Goal: Task Accomplishment & Management: Manage account settings

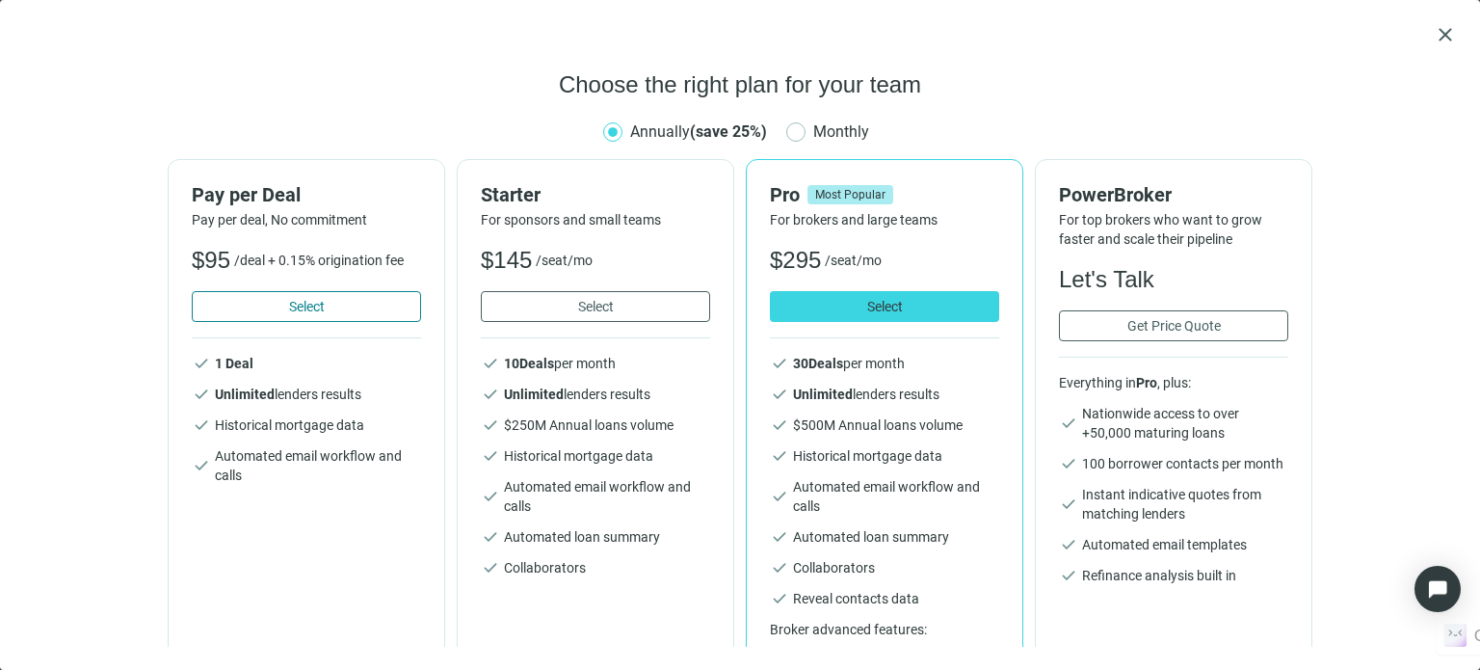
click at [395, 307] on button "Select" at bounding box center [306, 306] width 229 height 31
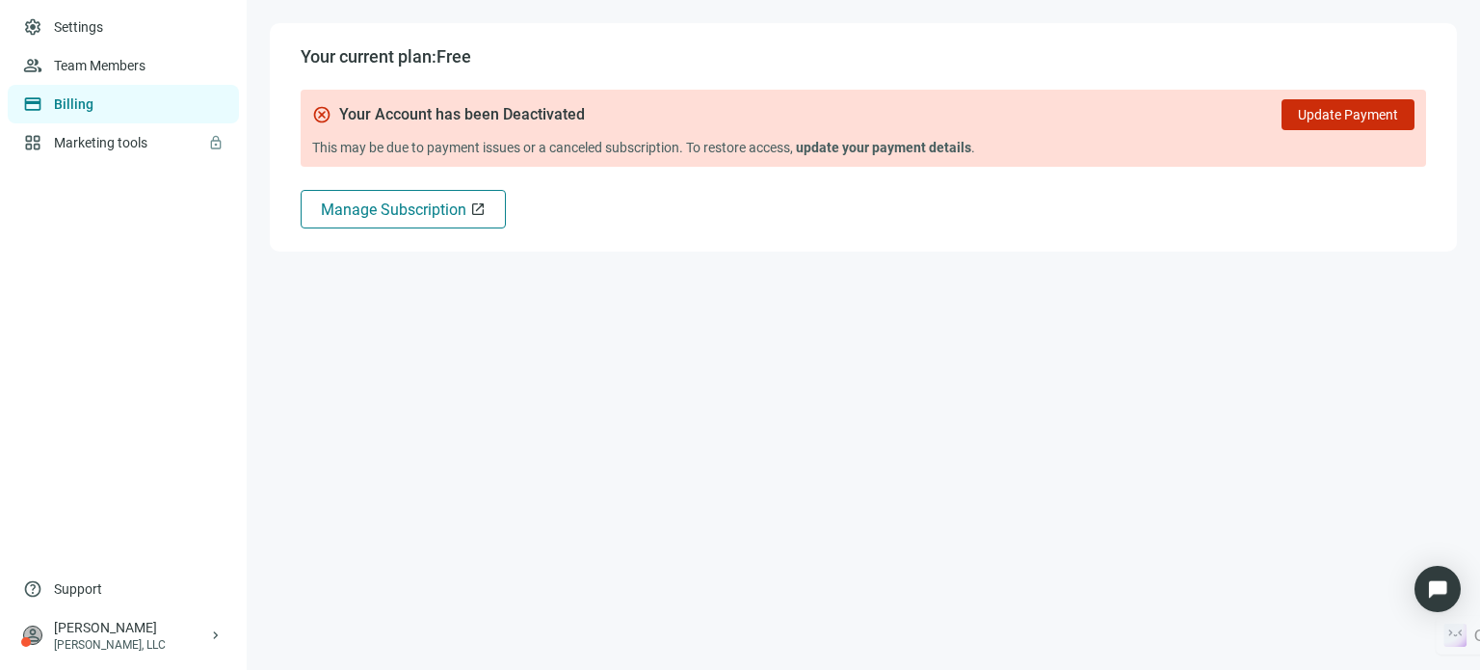
click at [350, 215] on span "Manage Subscription" at bounding box center [393, 209] width 145 height 18
